Goal: Check status: Check status

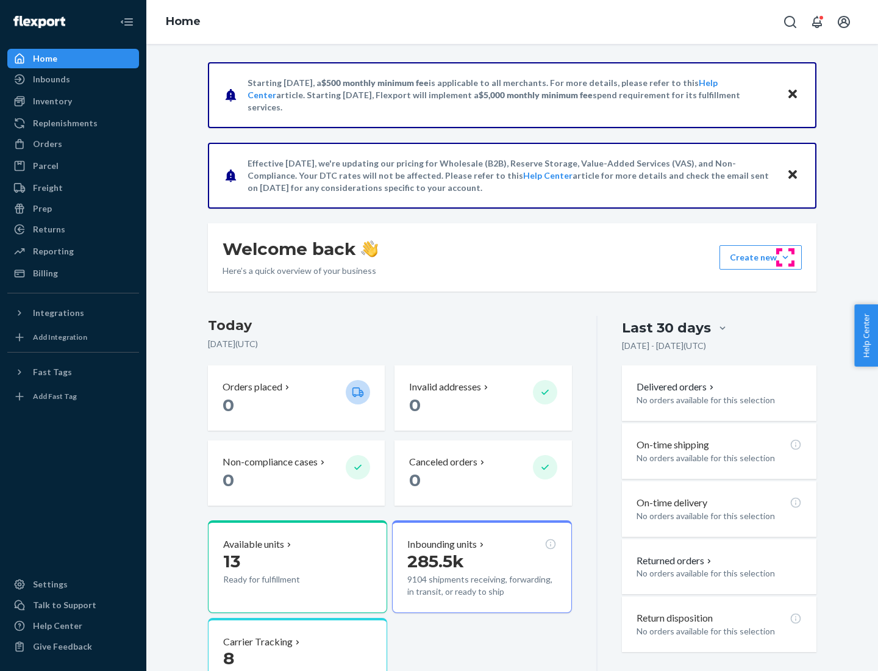
click at [786, 257] on button "Create new Create new inbound Create new order Create new product" at bounding box center [761, 257] width 82 height 24
click at [41, 209] on div "Prep" at bounding box center [42, 209] width 19 height 12
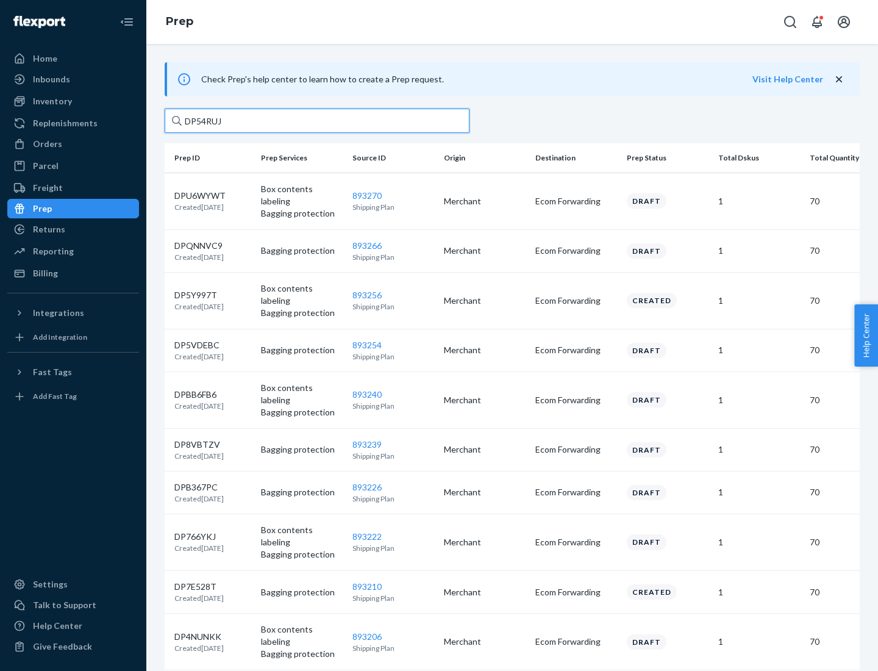
type input "DP54RUJL"
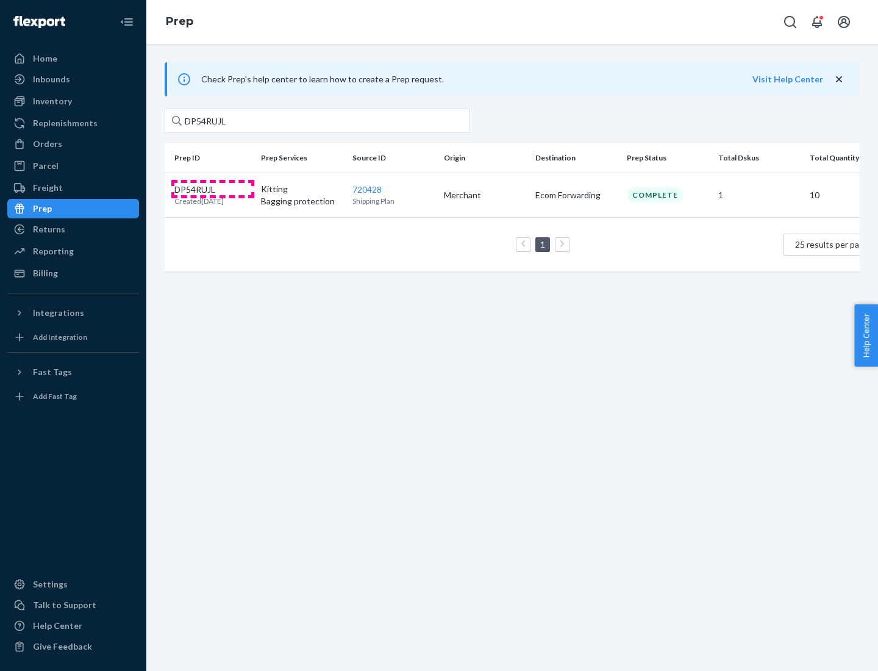
click at [213, 188] on p "DP54RUJL" at bounding box center [198, 190] width 49 height 12
